Goal: Transaction & Acquisition: Download file/media

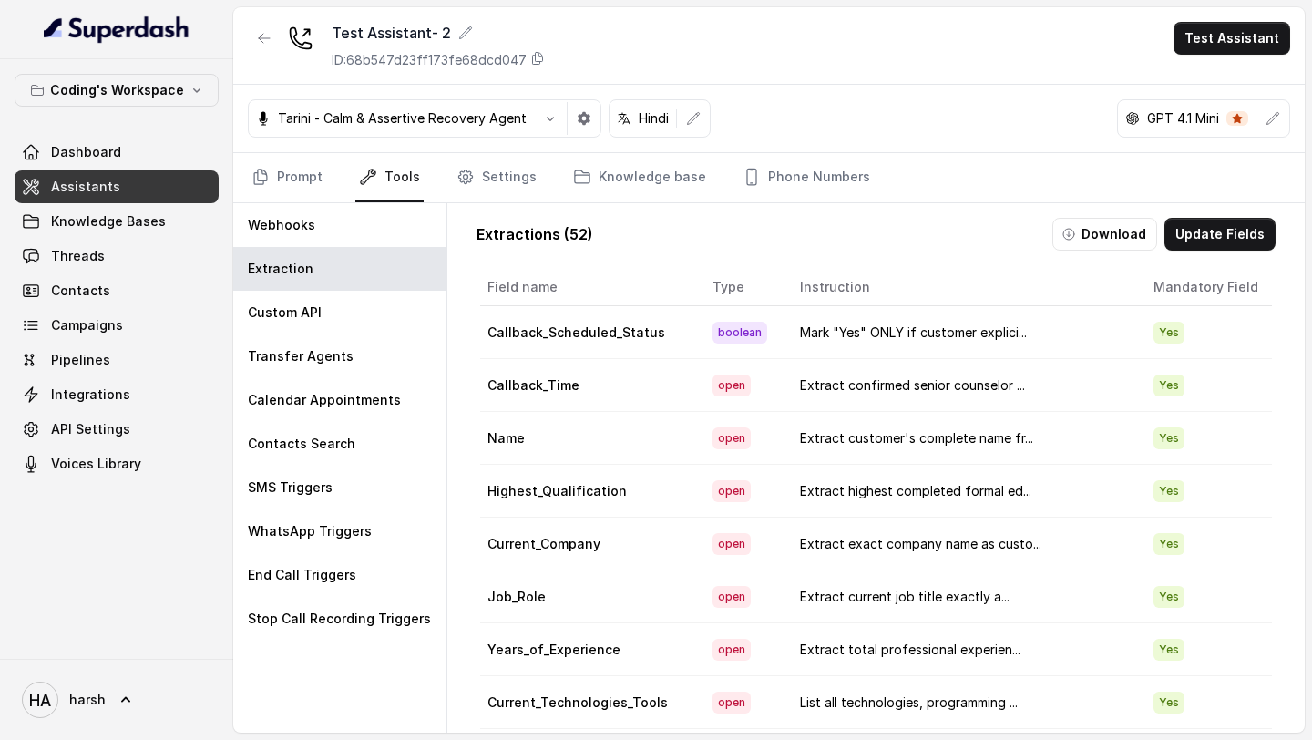
scroll to position [1582, 0]
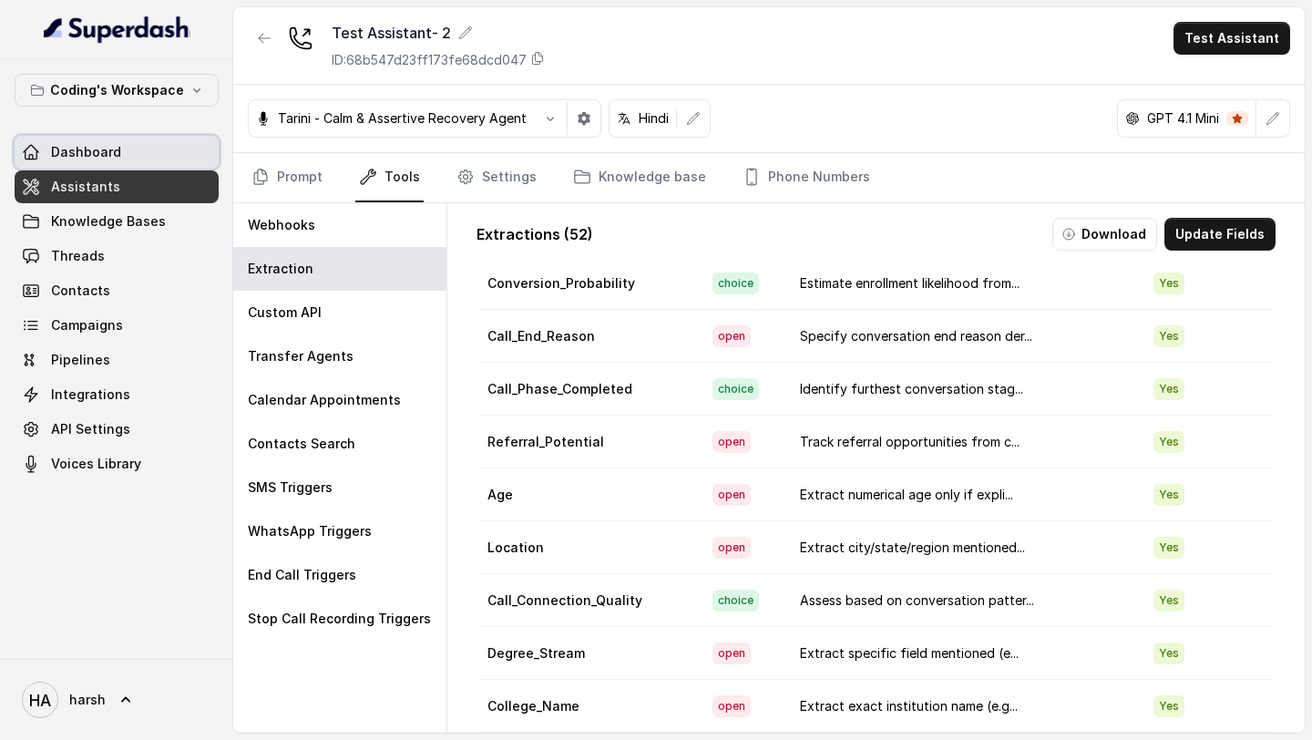
click at [120, 148] on link "Dashboard" at bounding box center [117, 152] width 204 height 33
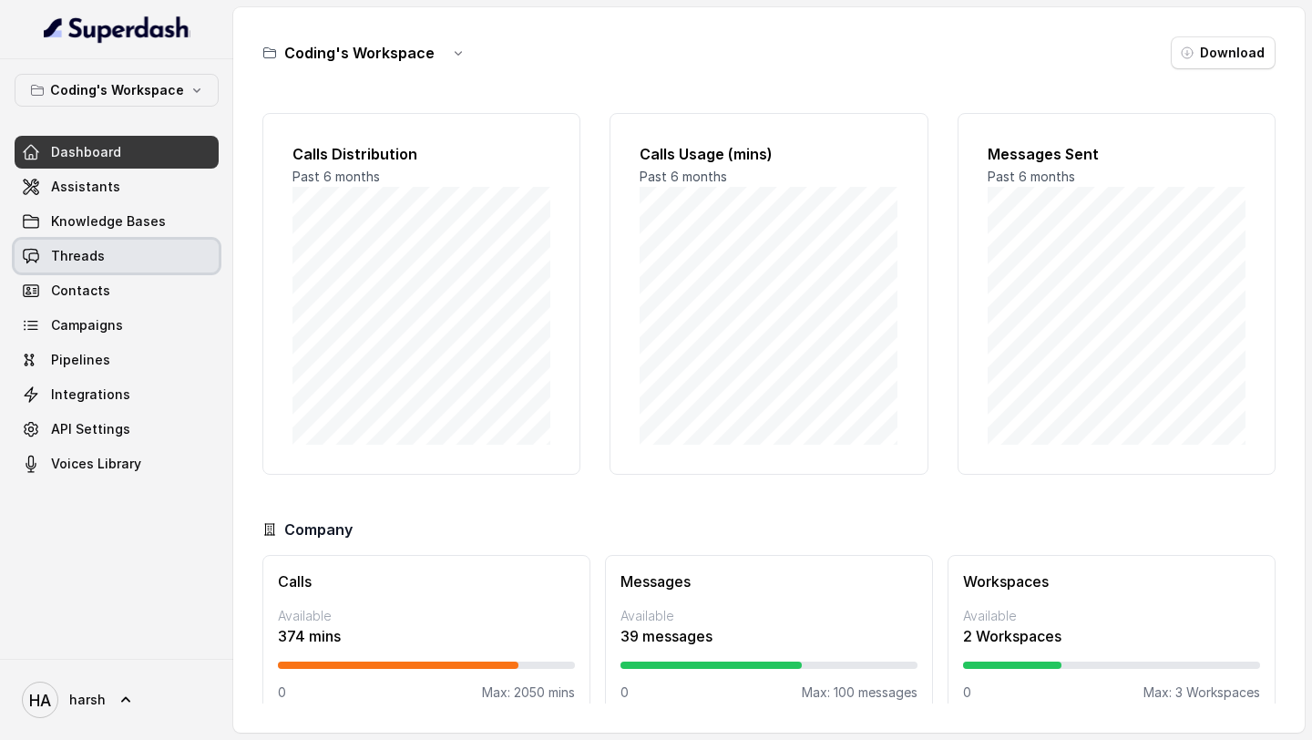
click at [103, 263] on link "Threads" at bounding box center [117, 256] width 204 height 33
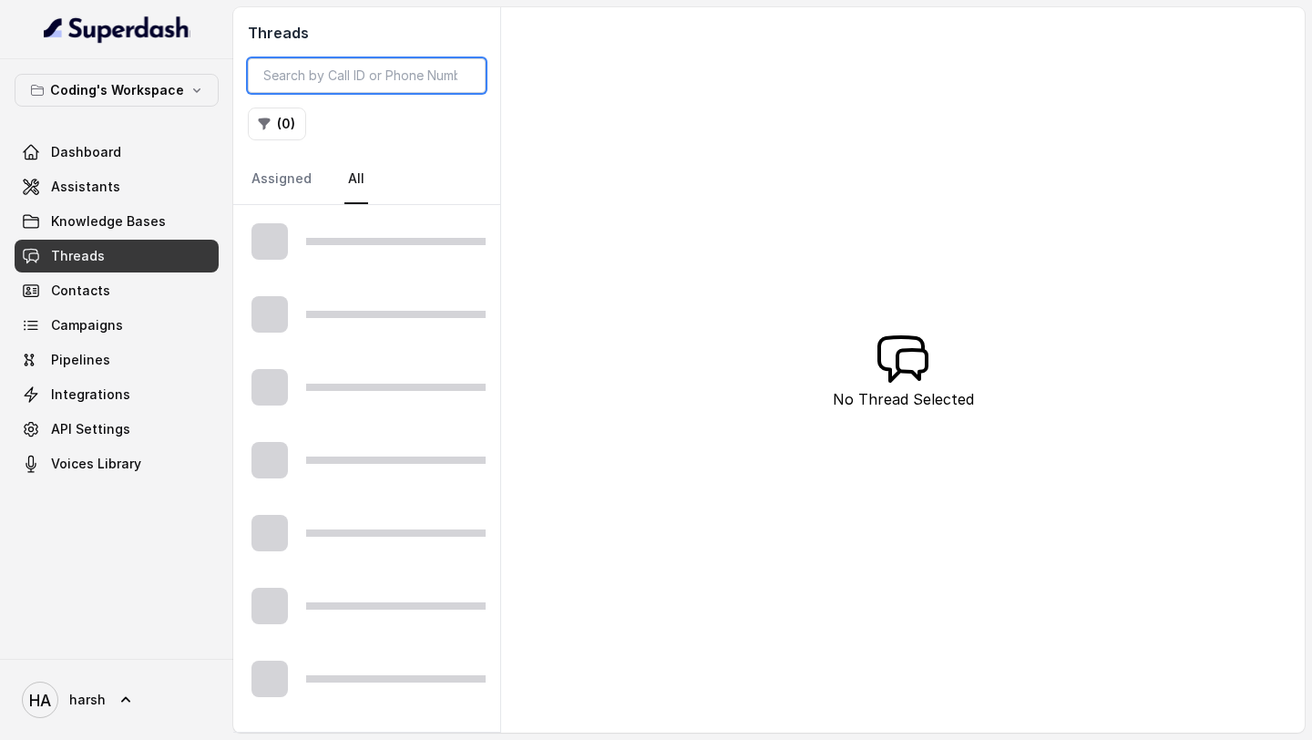
click at [365, 87] on input "search" at bounding box center [367, 75] width 238 height 35
paste input "7094835f-1320-4383-bd23-a3dee5e473db"
type input "7094835f-1320-4383-bd23-a3dee5e473db"
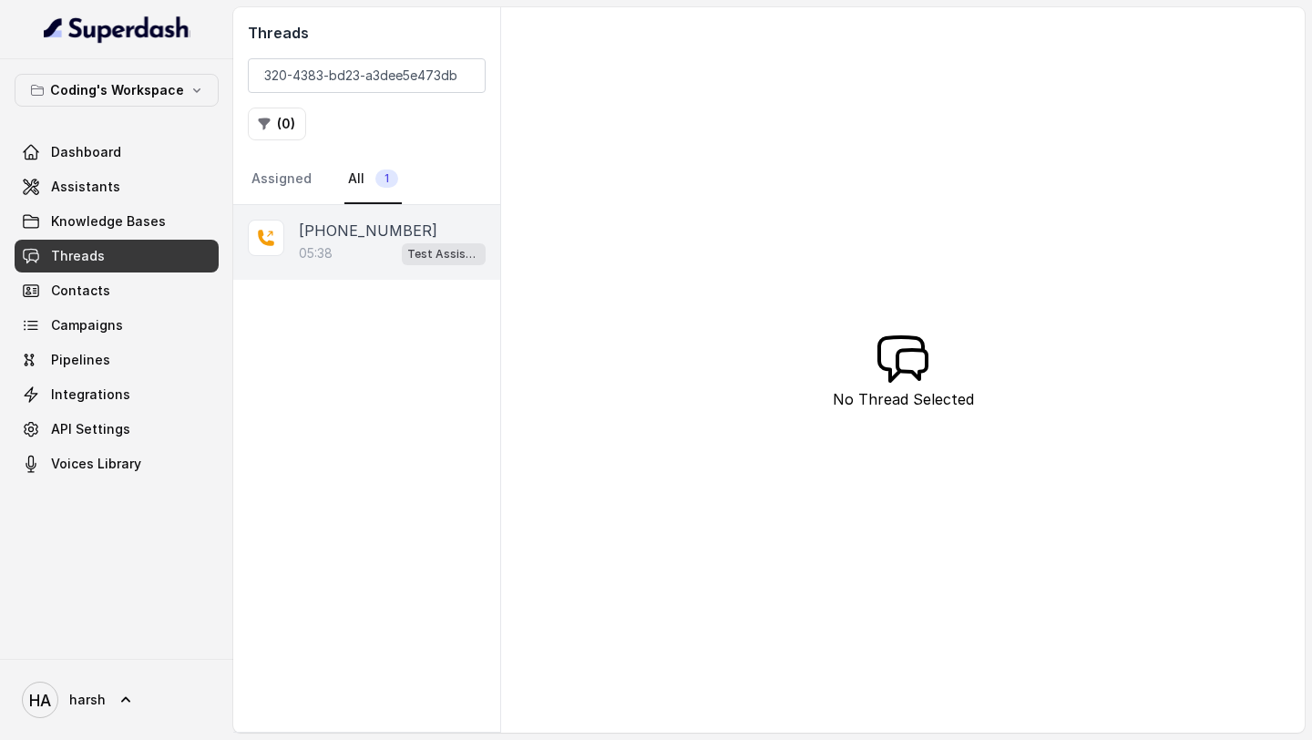
click at [390, 240] on p "[PHONE_NUMBER]" at bounding box center [368, 231] width 139 height 22
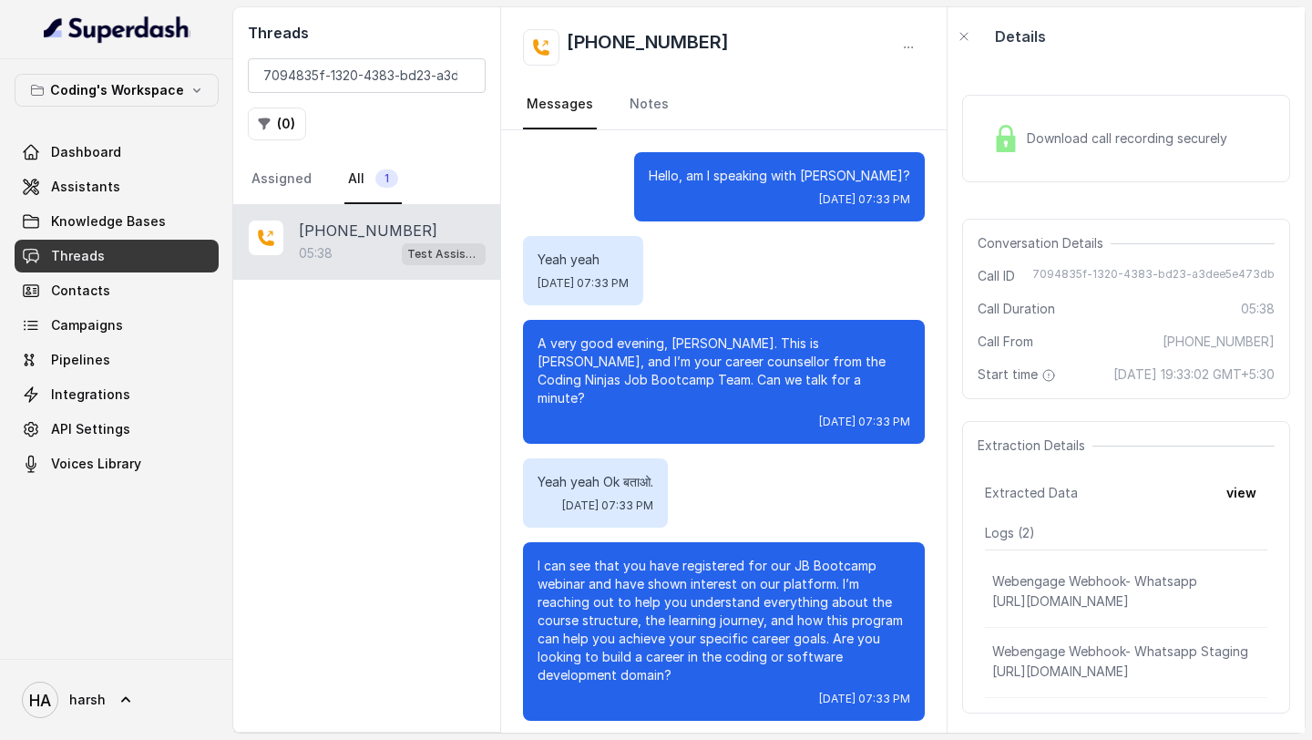
scroll to position [3339, 0]
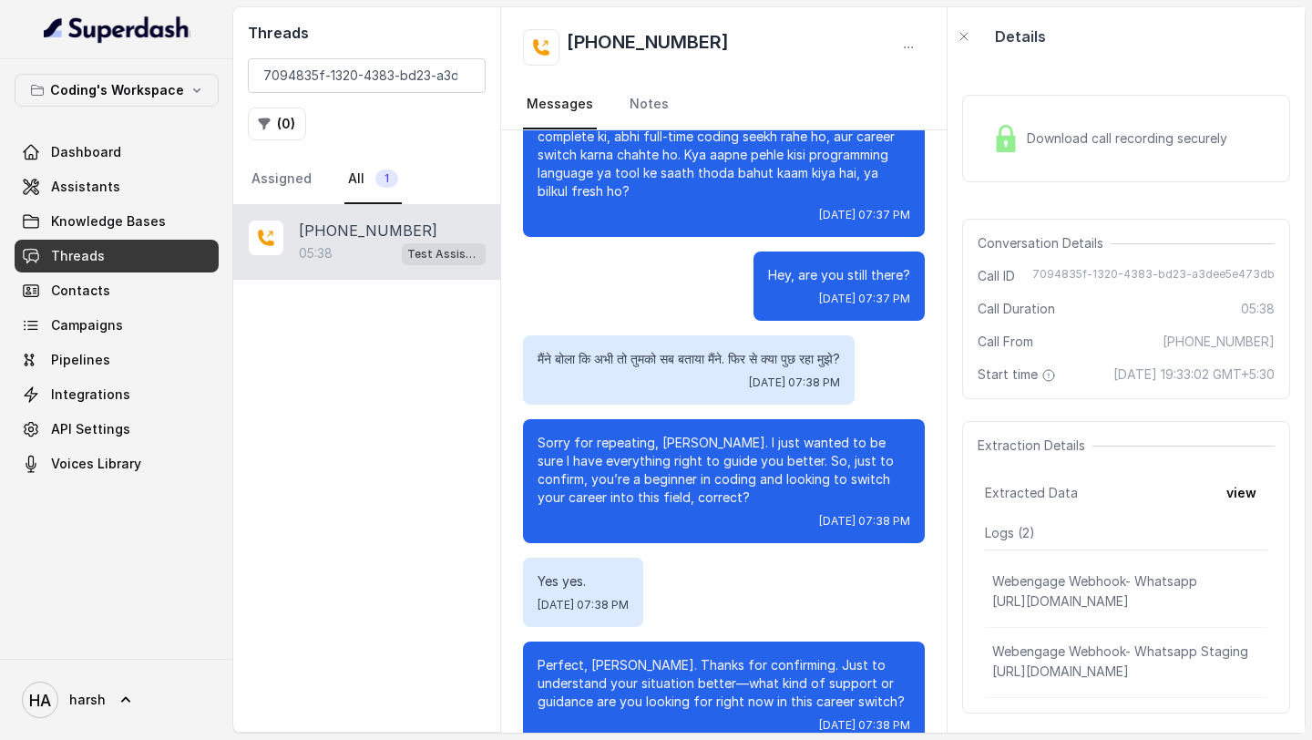
click at [1065, 111] on div "Download call recording securely" at bounding box center [1126, 138] width 328 height 87
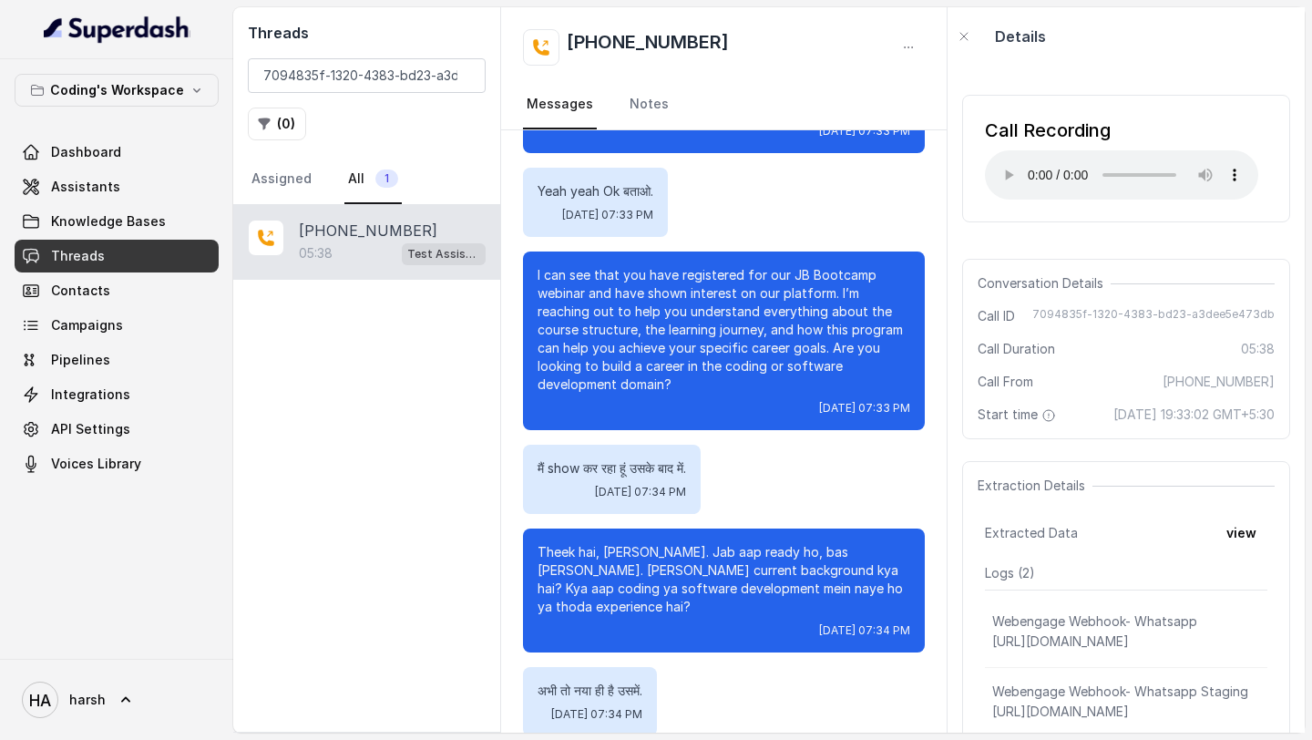
scroll to position [292, 0]
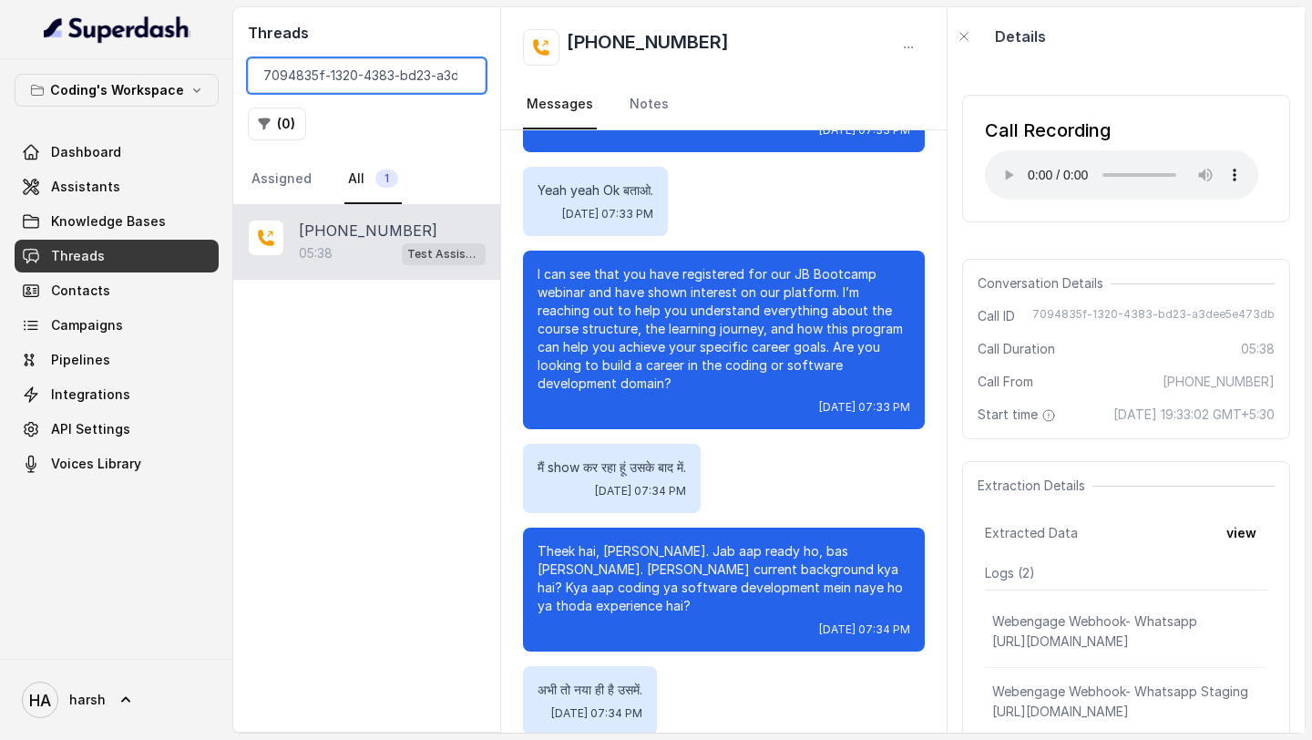
click at [375, 82] on input "7094835f-1320-4383-bd23-a3dee5e473db" at bounding box center [367, 75] width 238 height 35
paste input "28366802"
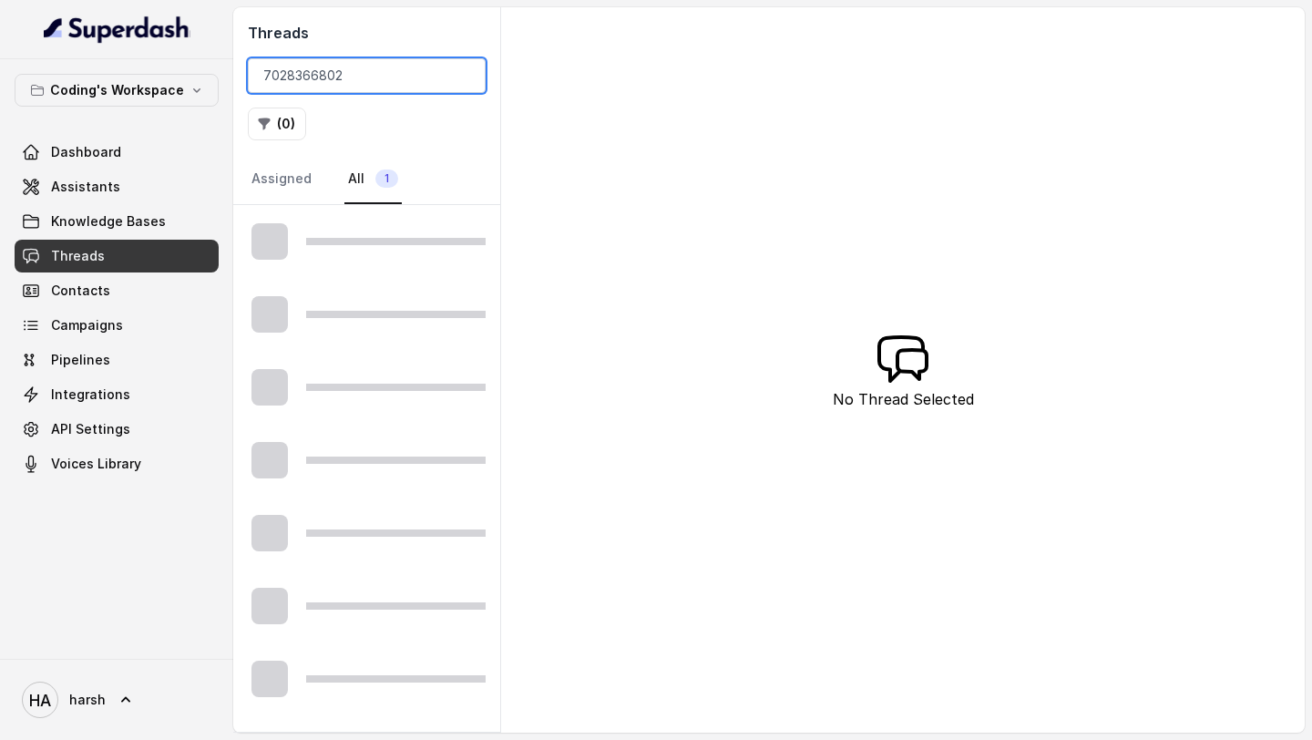
type input "7028366802"
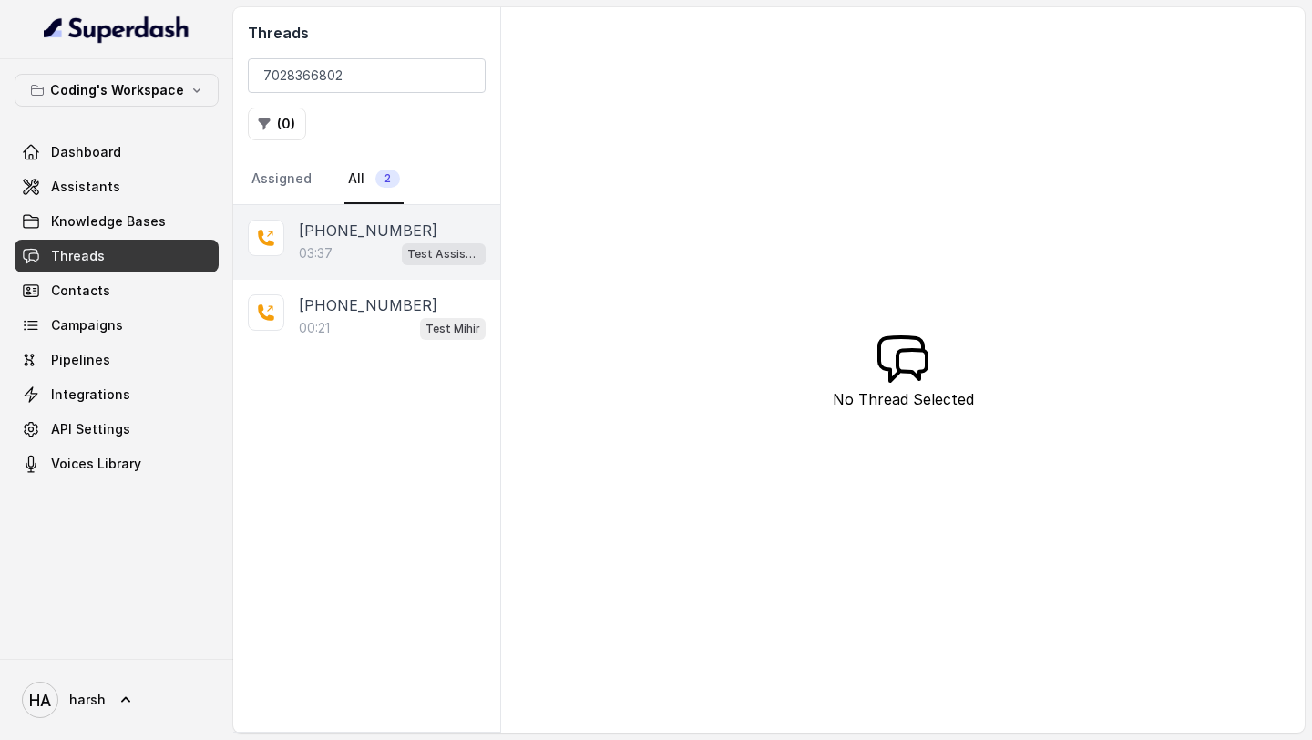
click at [370, 275] on div "[PHONE_NUMBER]:37 Test Assistant- 2" at bounding box center [366, 242] width 267 height 75
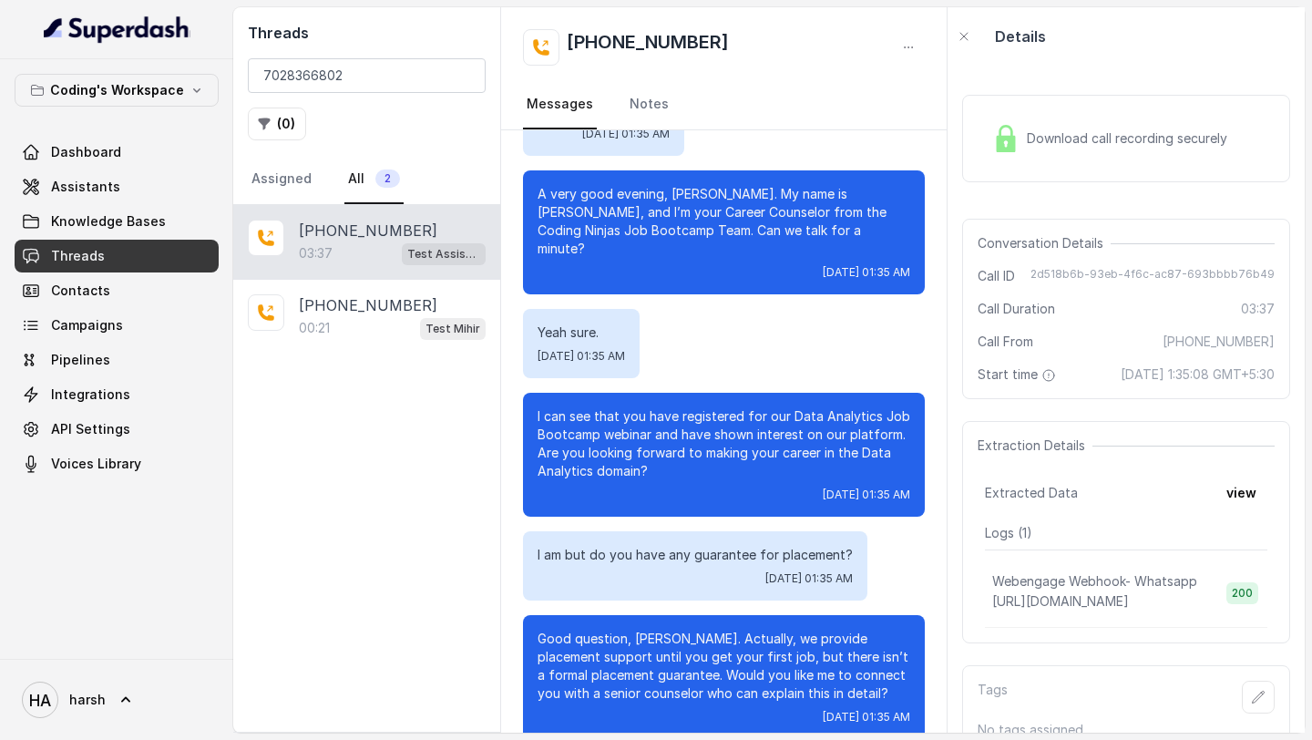
scroll to position [126, 0]
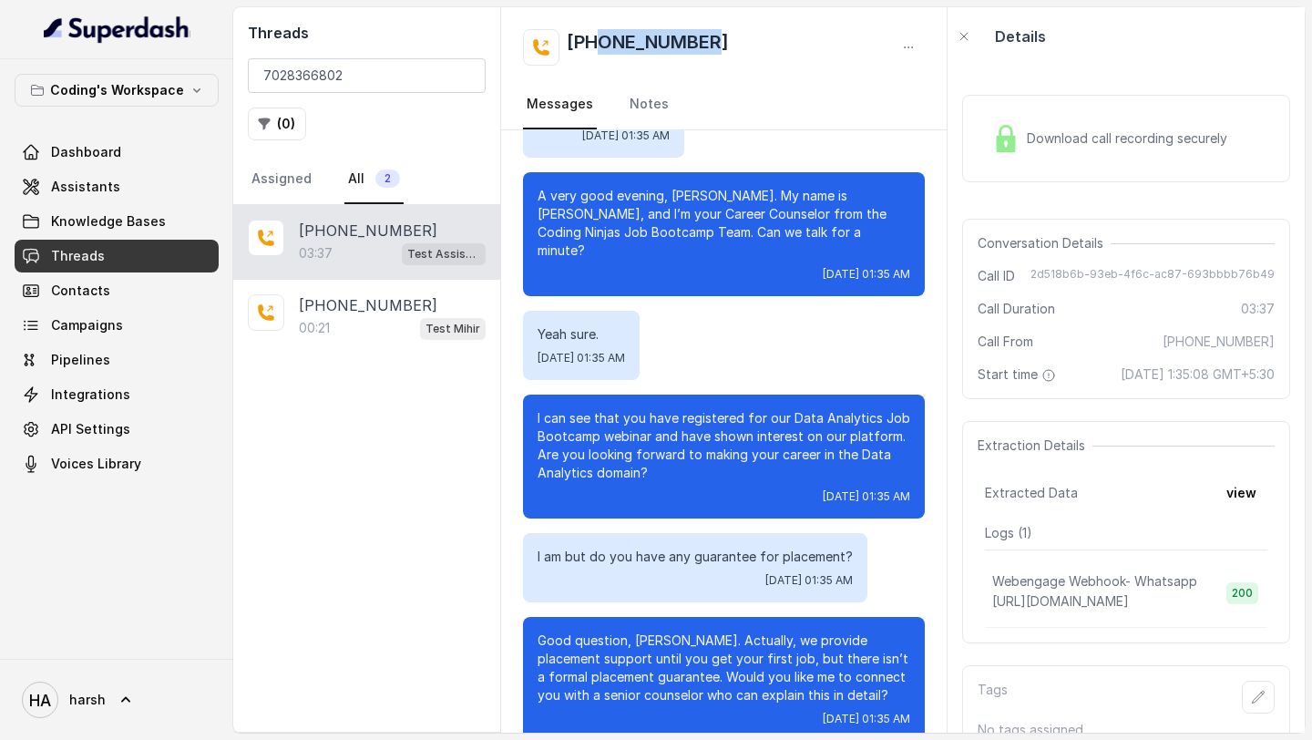
copy h2 "7028366802"
drag, startPoint x: 726, startPoint y: 46, endPoint x: 601, endPoint y: 49, distance: 125.8
click at [601, 49] on div "[PHONE_NUMBER]" at bounding box center [724, 47] width 402 height 36
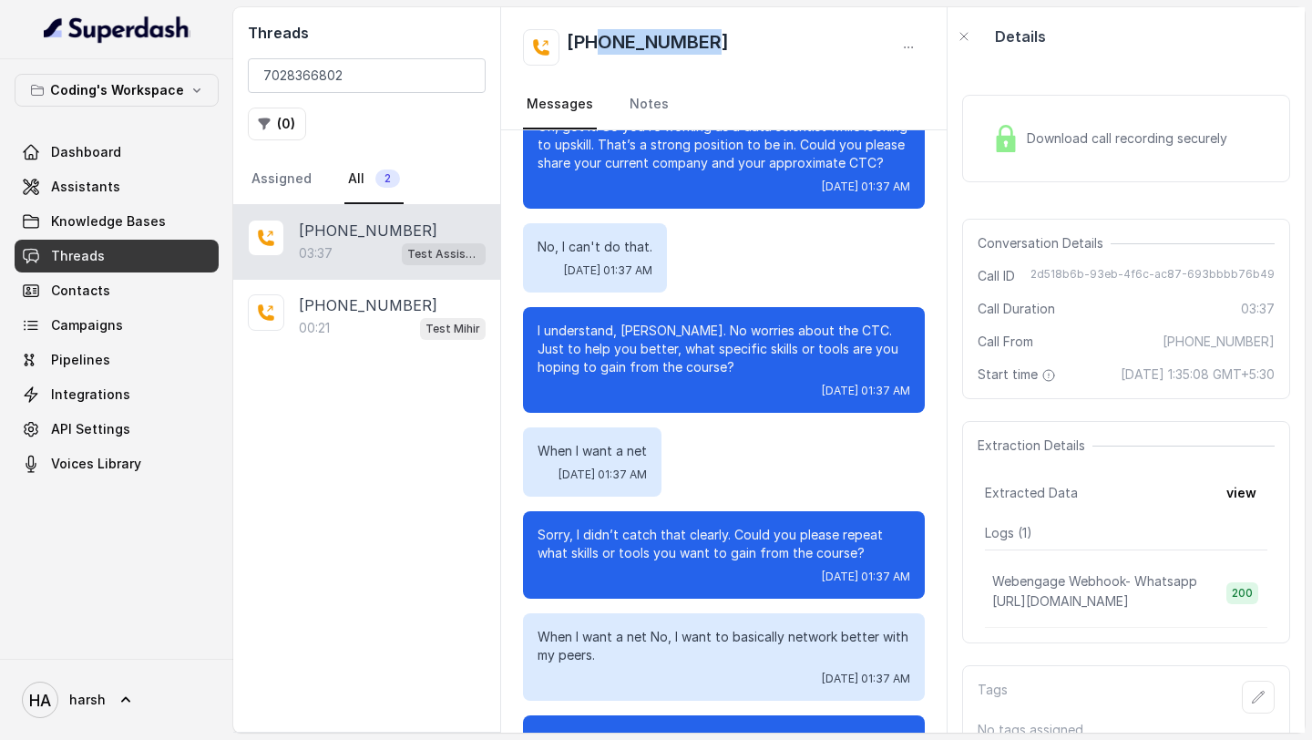
scroll to position [1852, 0]
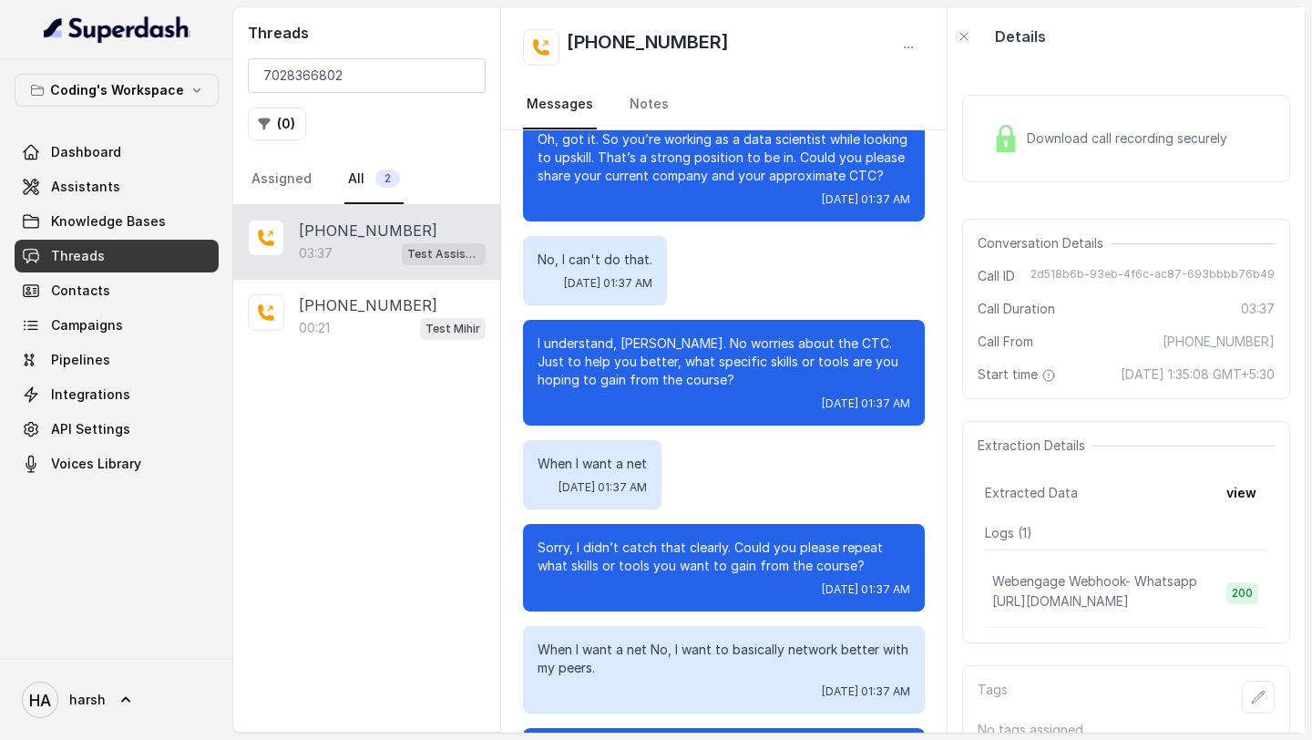
click at [1131, 145] on span "Download call recording securely" at bounding box center [1131, 138] width 208 height 18
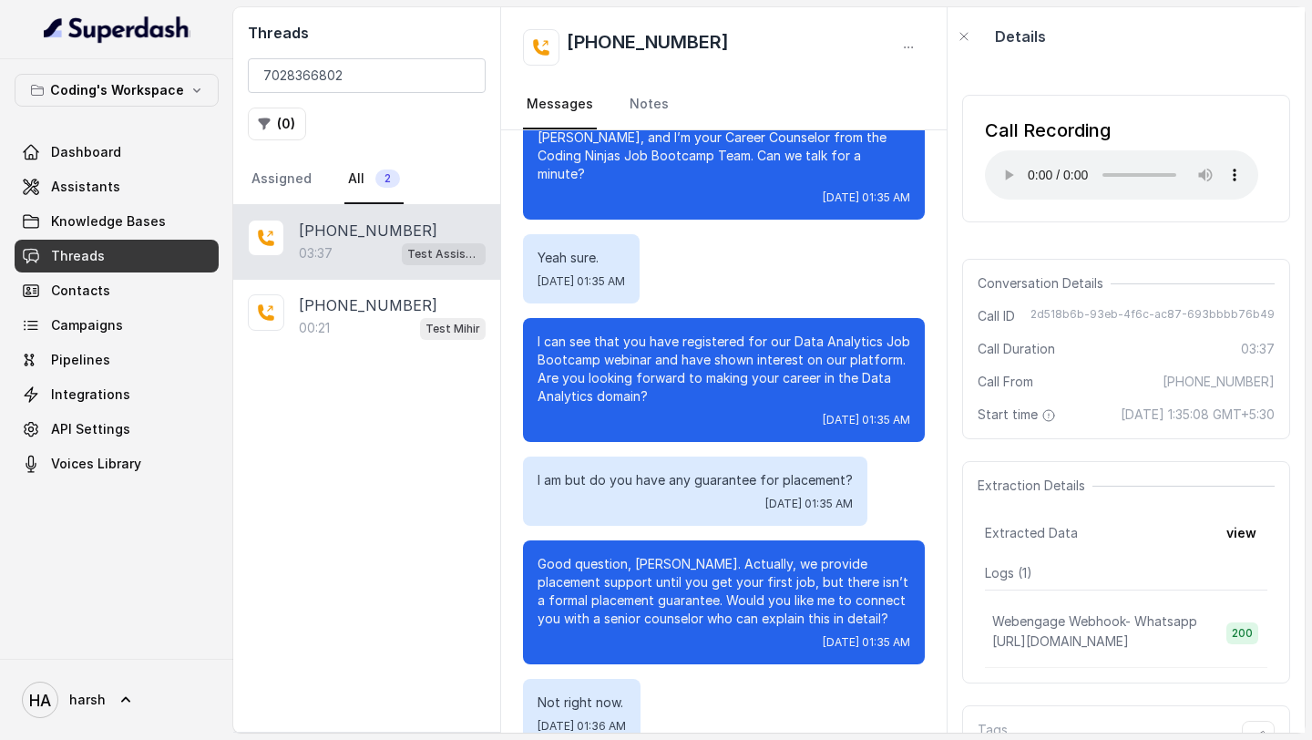
scroll to position [307, 0]
